Goal: Communication & Community: Share content

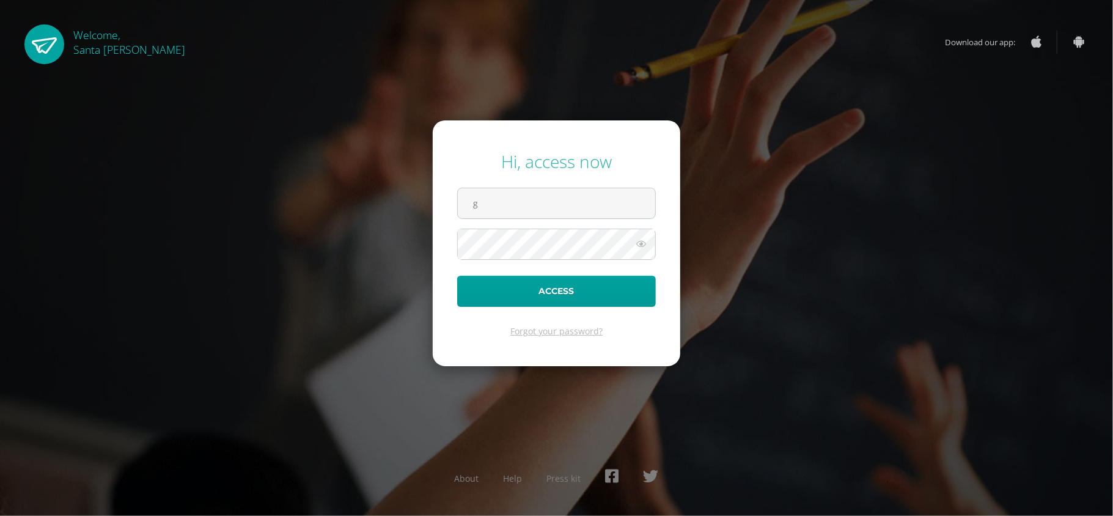
type input "[EMAIL_ADDRESS][PERSON_NAME][DOMAIN_NAME]"
click at [457, 276] on button "Access" at bounding box center [556, 291] width 199 height 31
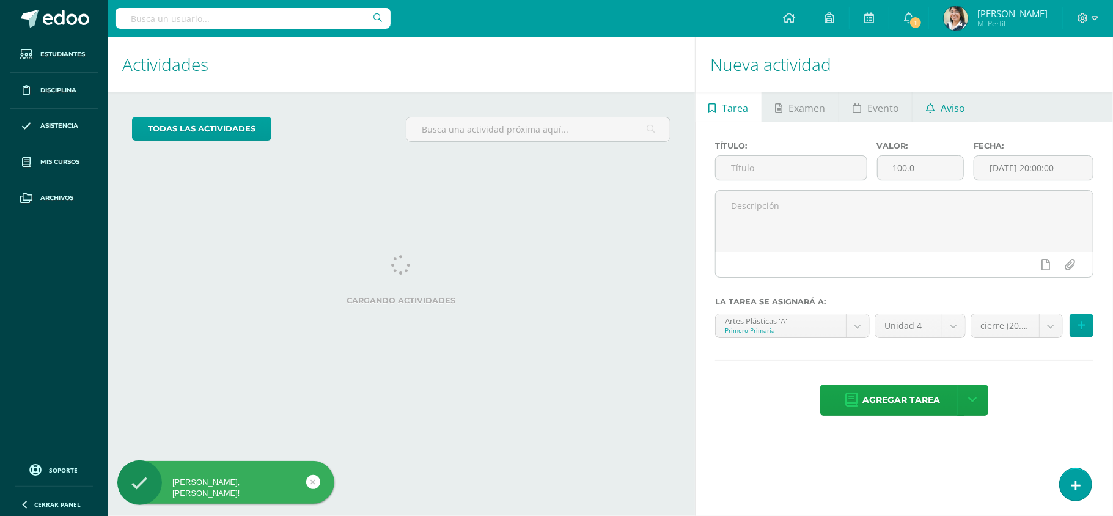
click at [950, 115] on span "Aviso" at bounding box center [953, 108] width 24 height 29
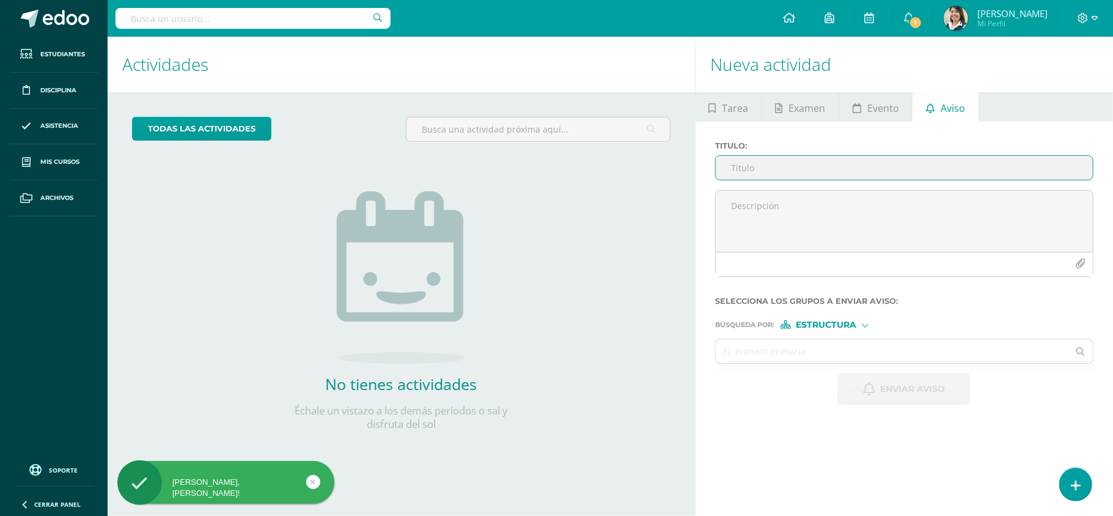
click at [874, 169] on input "Titulo :" at bounding box center [904, 168] width 377 height 24
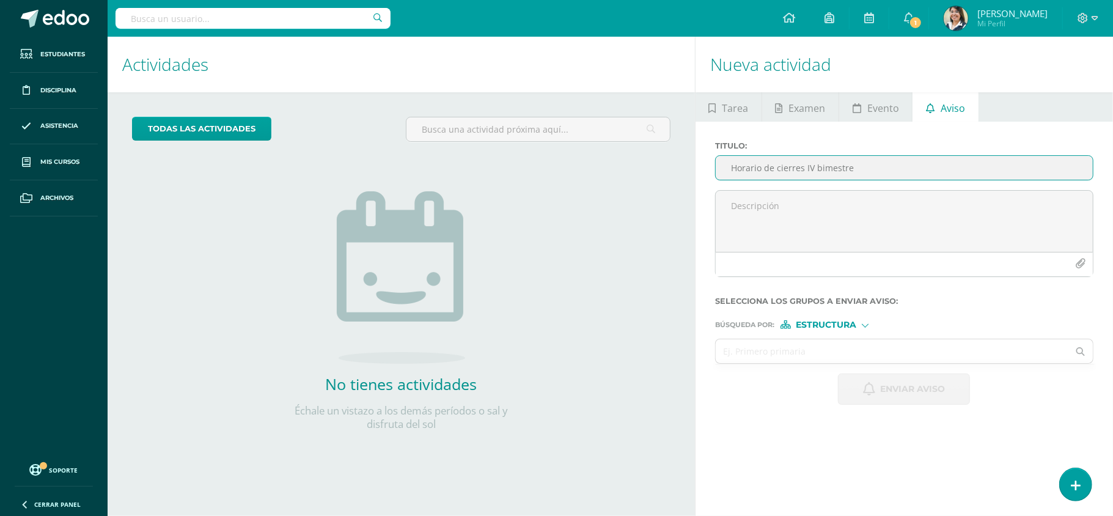
type input "Horario de cierres IV bimestre"
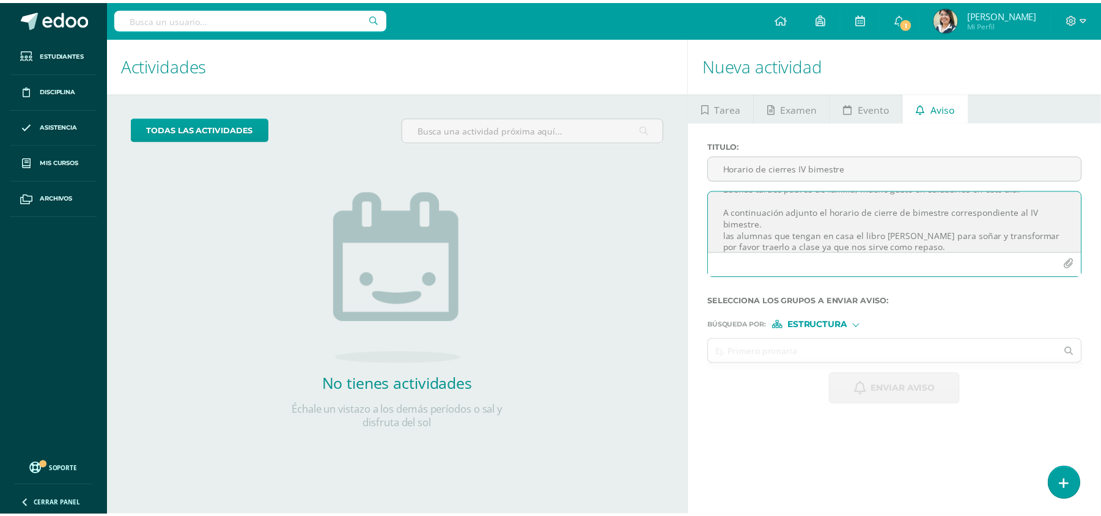
scroll to position [25, 0]
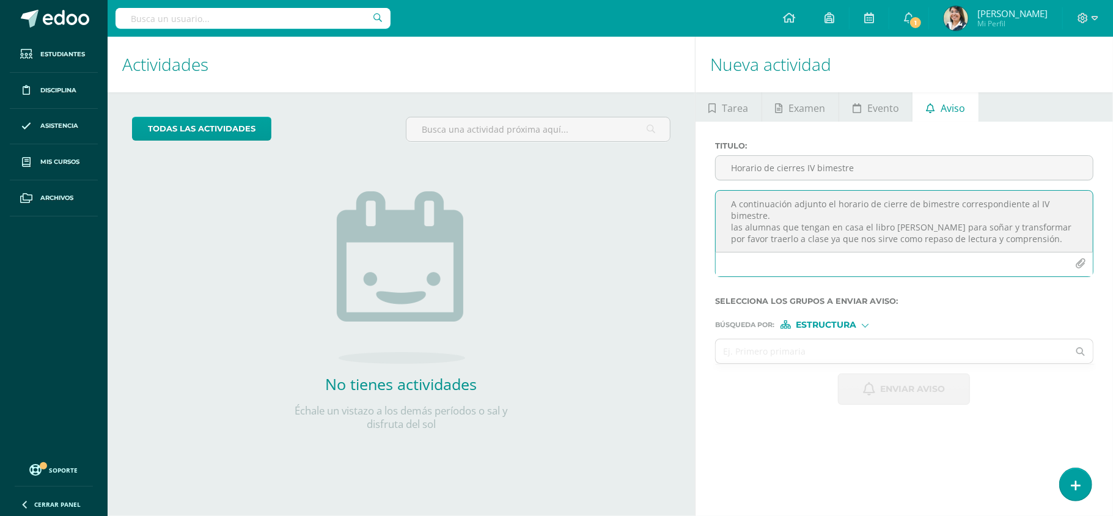
type textarea "Buenas tardes padres de familia, mucho gusto en saludarlos en este día. A conti…"
click at [1082, 267] on icon "button" at bounding box center [1080, 264] width 10 height 10
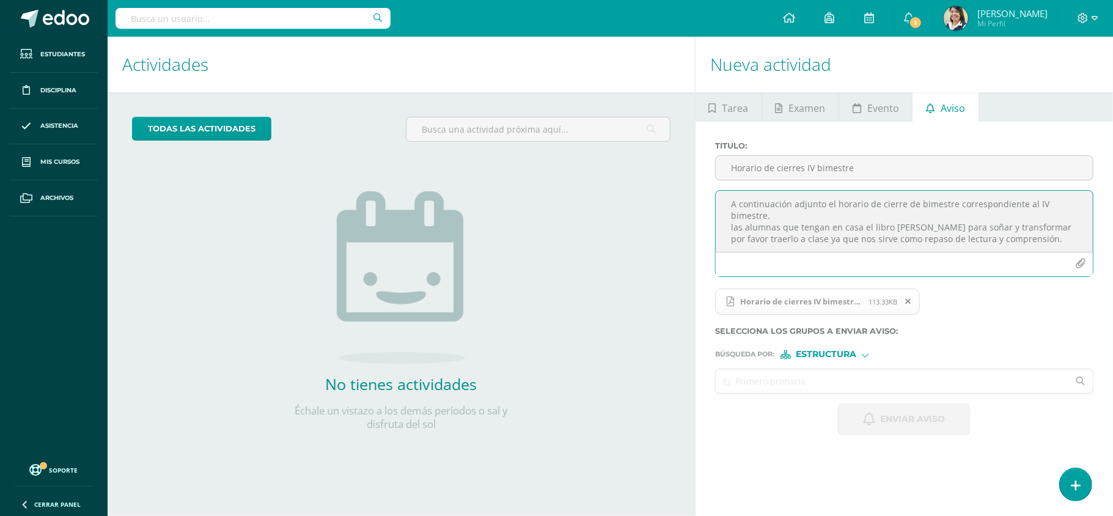
click at [847, 382] on input "text" at bounding box center [892, 381] width 353 height 24
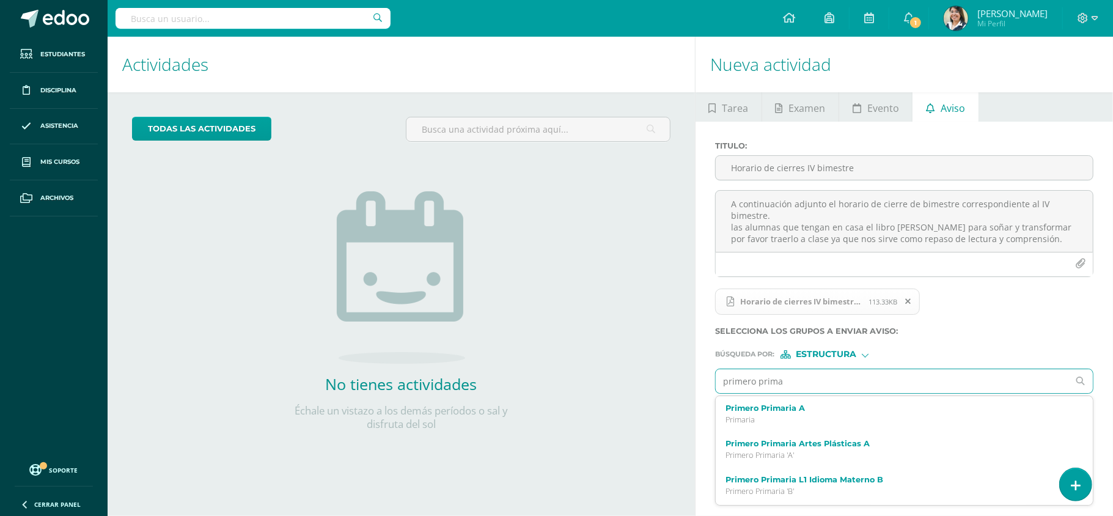
type input "primero primar"
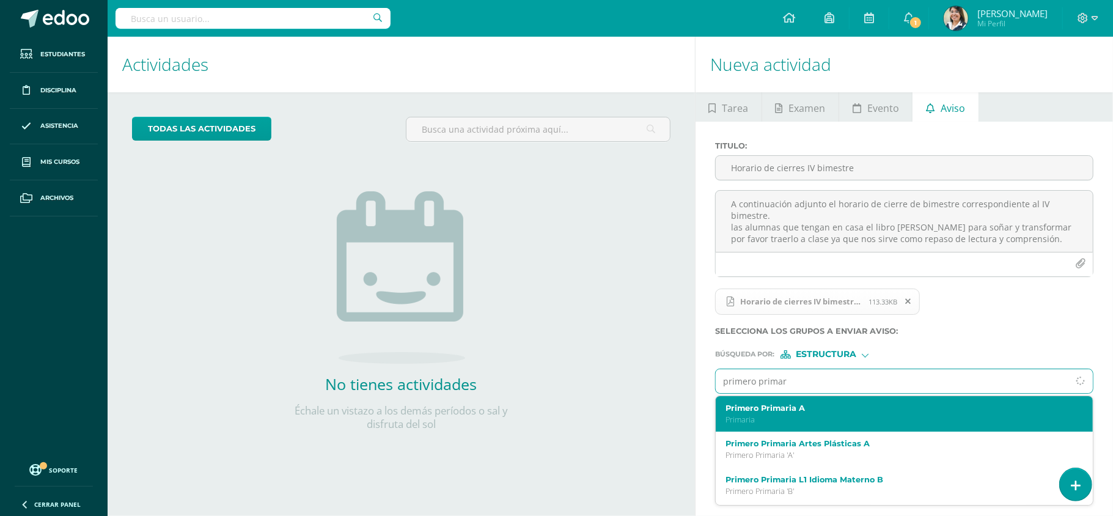
click at [817, 407] on label "Primero Primaria A" at bounding box center [897, 408] width 342 height 9
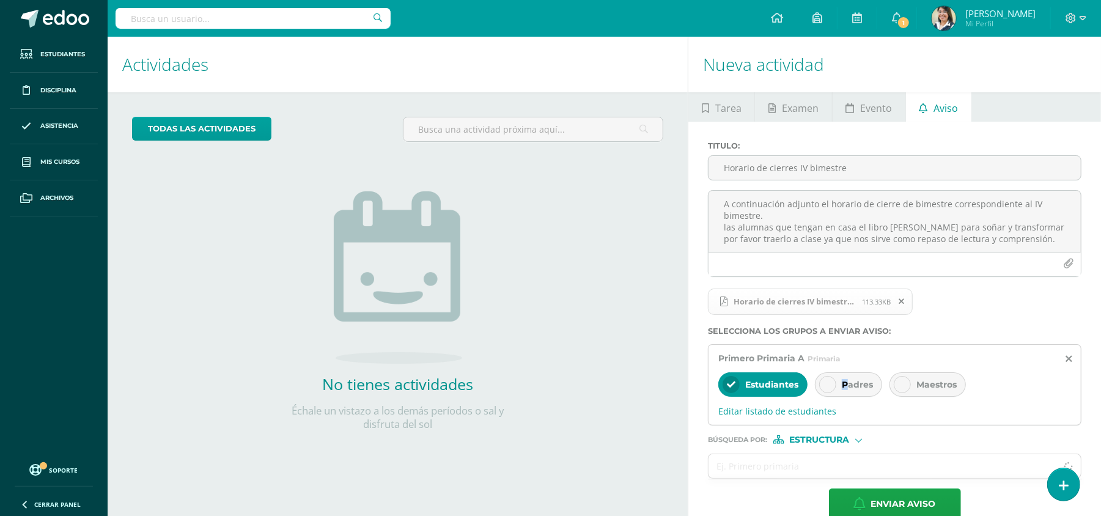
drag, startPoint x: 845, startPoint y: 387, endPoint x: 874, endPoint y: 377, distance: 30.6
click at [847, 387] on span "Padres" at bounding box center [857, 384] width 31 height 11
click at [925, 378] on div "Maestros" at bounding box center [928, 384] width 76 height 24
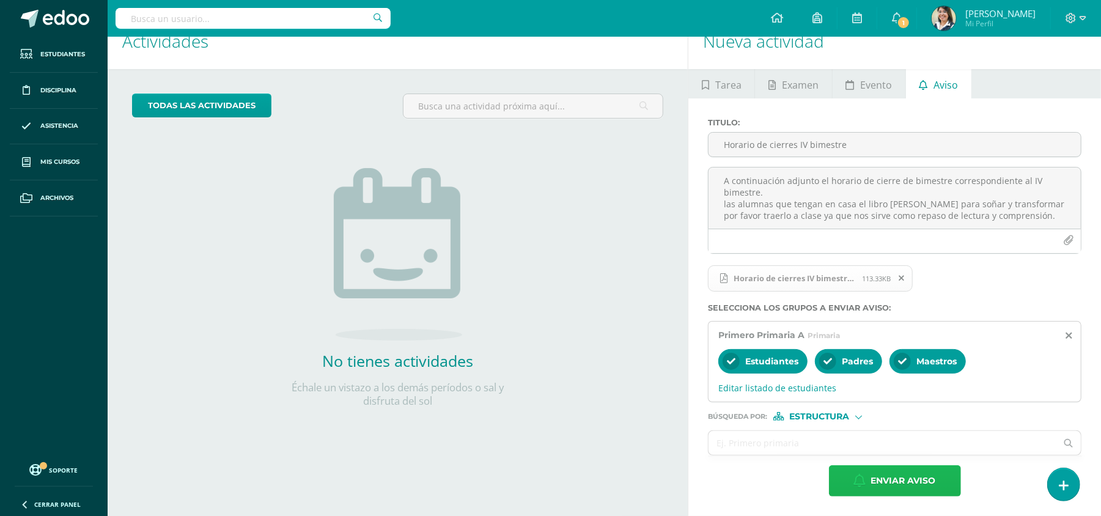
click at [898, 482] on span "Enviar aviso" at bounding box center [903, 481] width 65 height 30
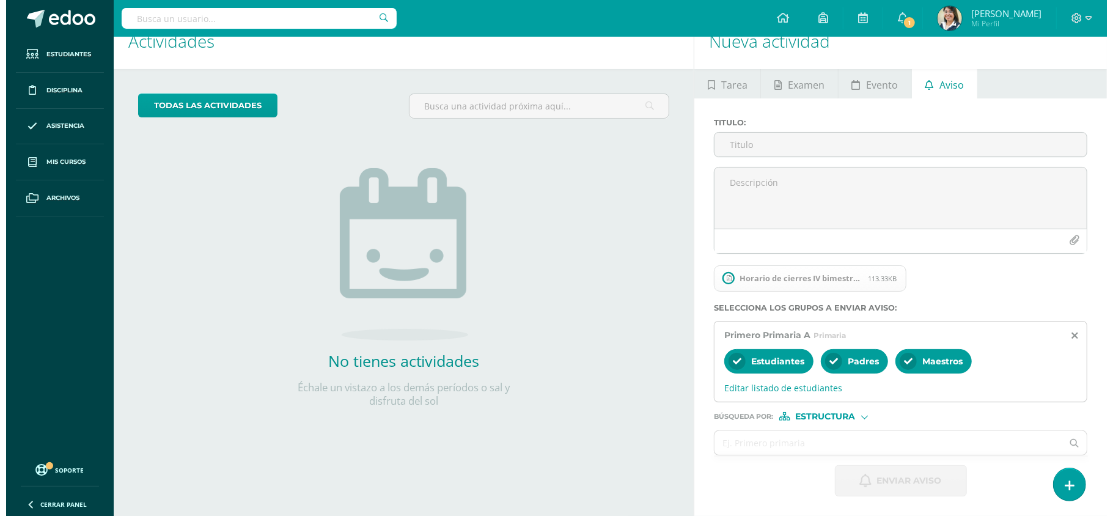
scroll to position [0, 0]
